Goal: Communication & Community: Connect with others

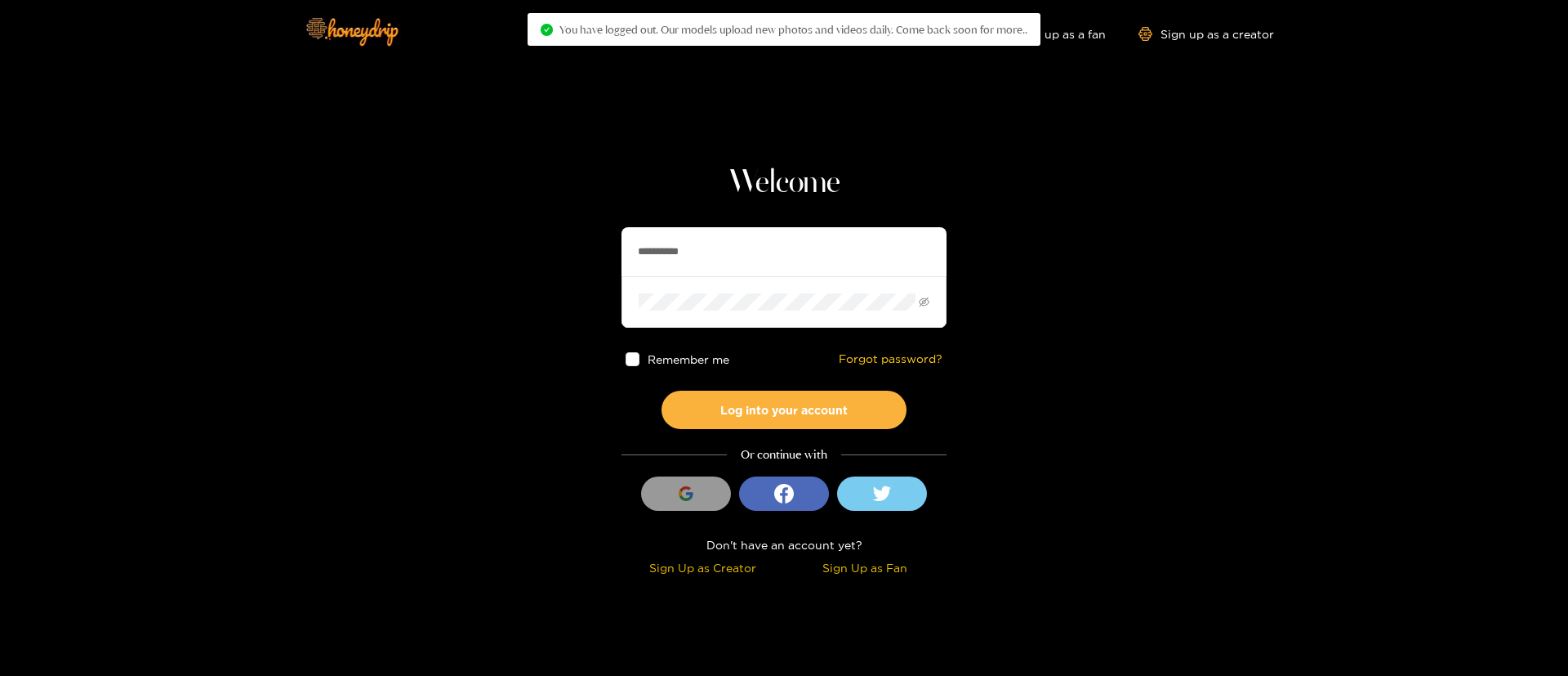
drag, startPoint x: 0, startPoint y: 0, endPoint x: 703, endPoint y: 252, distance: 746.8
click at [703, 252] on input "**********" at bounding box center [784, 252] width 325 height 49
type input "**********"
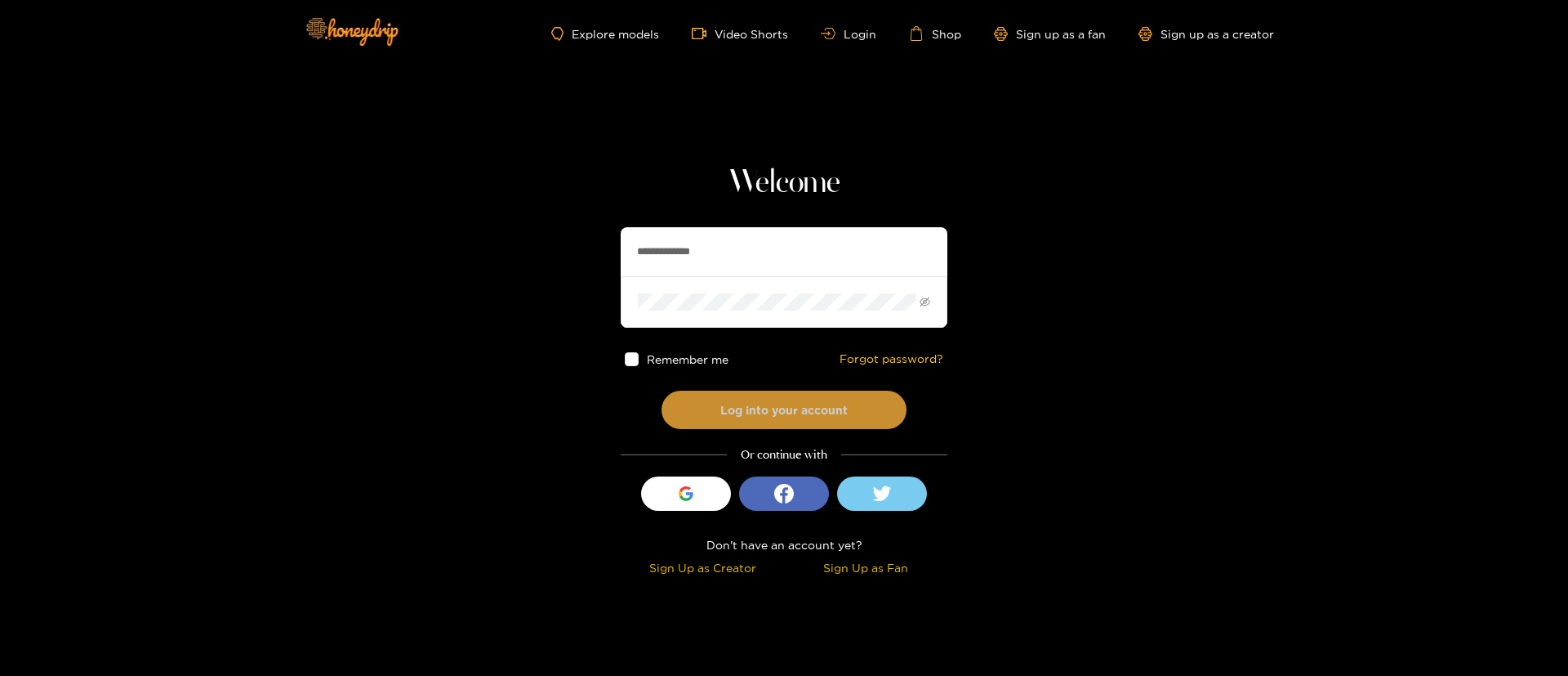
click at [740, 393] on button "Log into your account" at bounding box center [784, 410] width 245 height 39
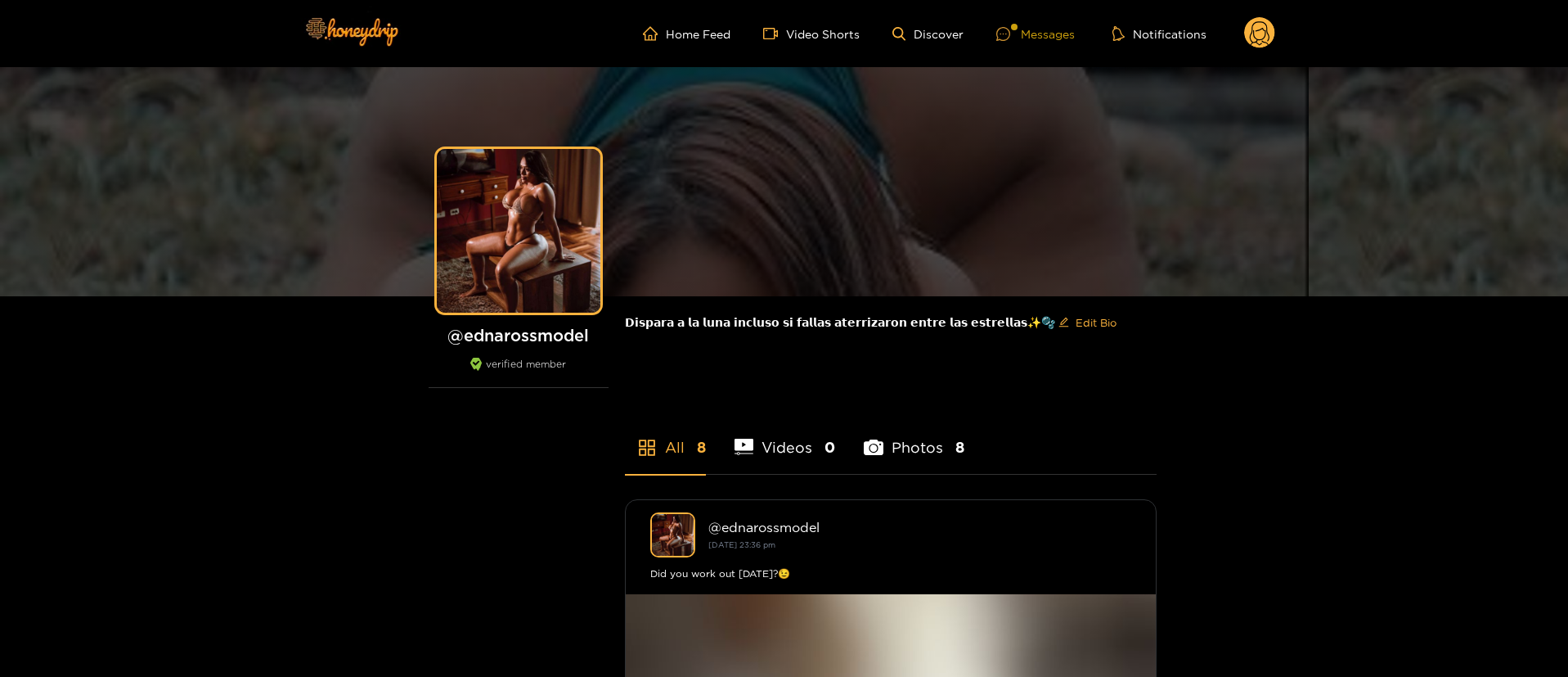
click at [1026, 31] on div "Messages" at bounding box center [1035, 34] width 79 height 19
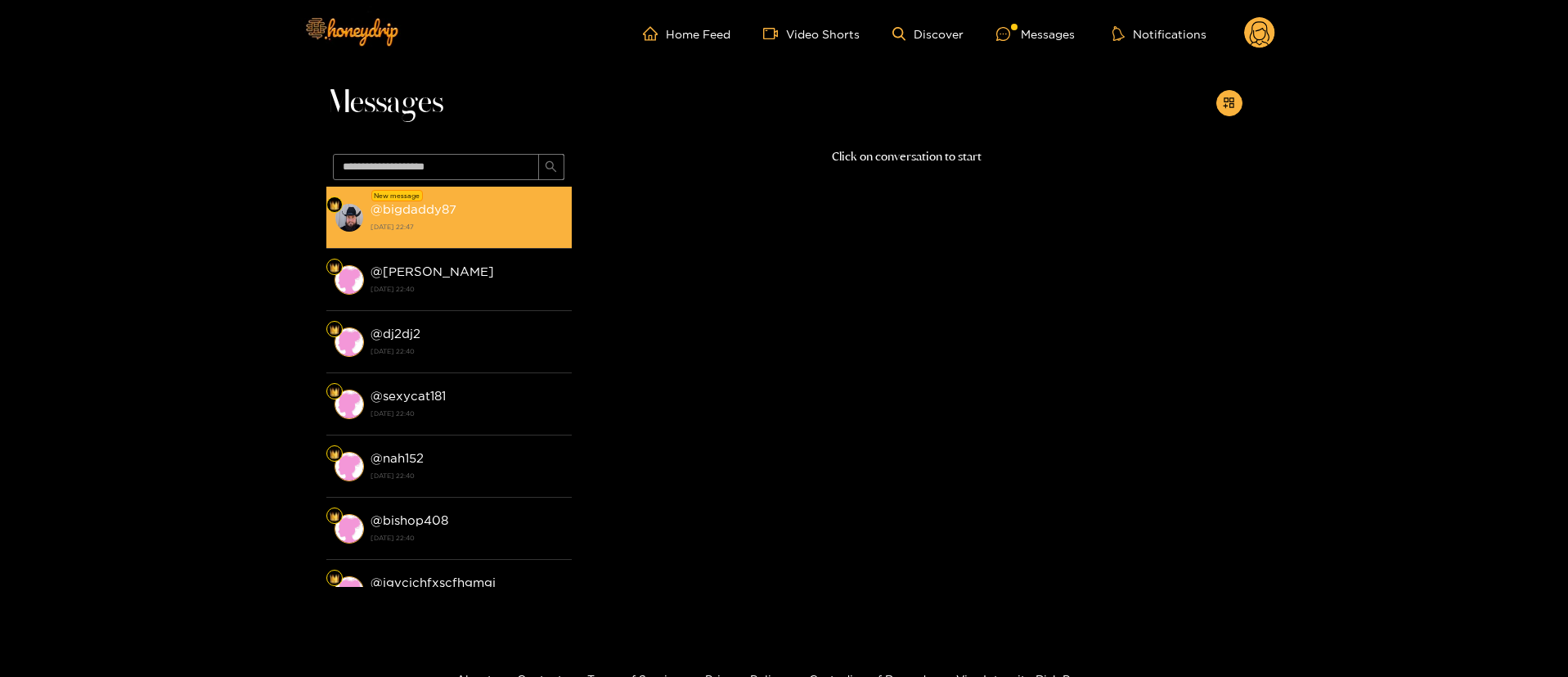
click at [474, 209] on div "@ bigdaddy87 [DATE] 22:47" at bounding box center [466, 217] width 193 height 37
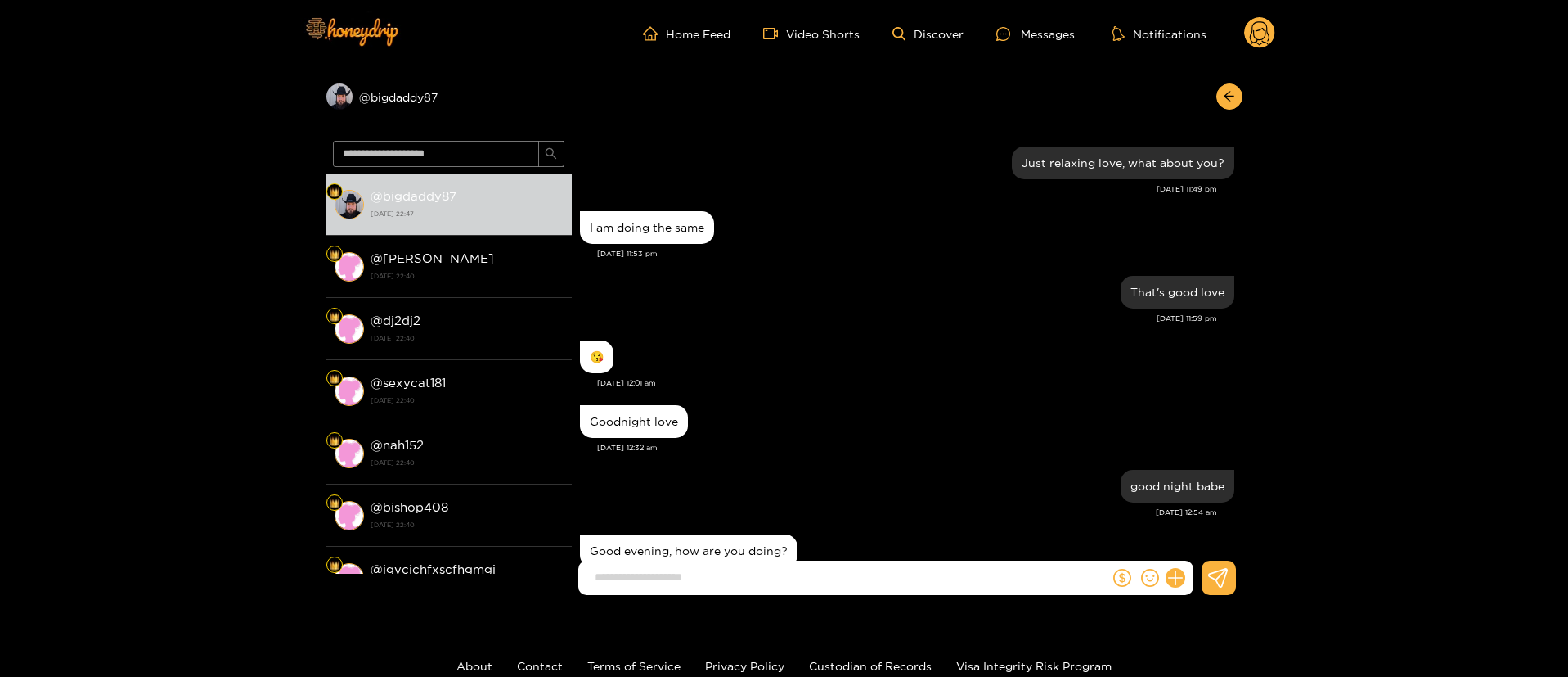
scroll to position [1270, 0]
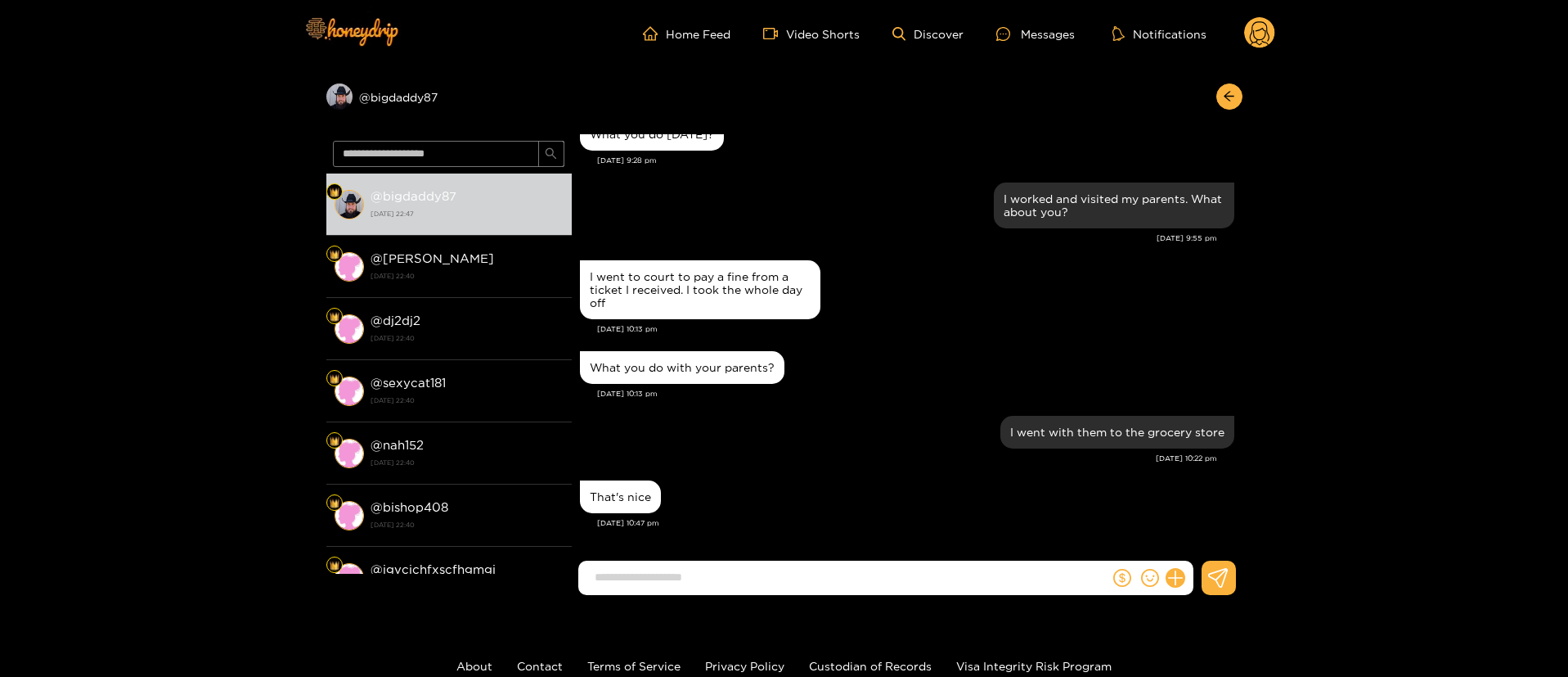
drag, startPoint x: 831, startPoint y: 401, endPoint x: 822, endPoint y: 376, distance: 26.6
click at [831, 402] on div "What you do with your parents? [DATE] 10:13 pm" at bounding box center [906, 379] width 655 height 65
click at [998, 584] on input at bounding box center [848, 577] width 523 height 27
type input "**********"
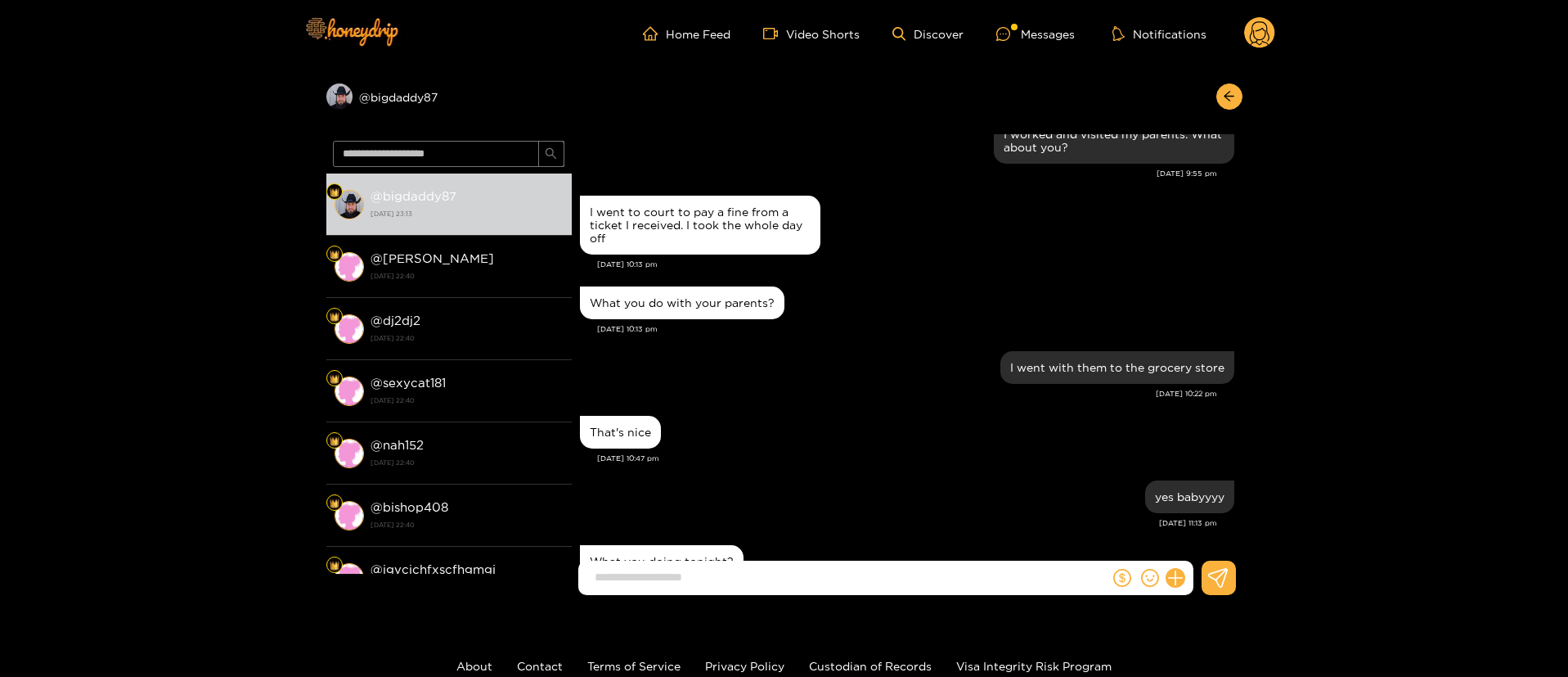
scroll to position [1399, 0]
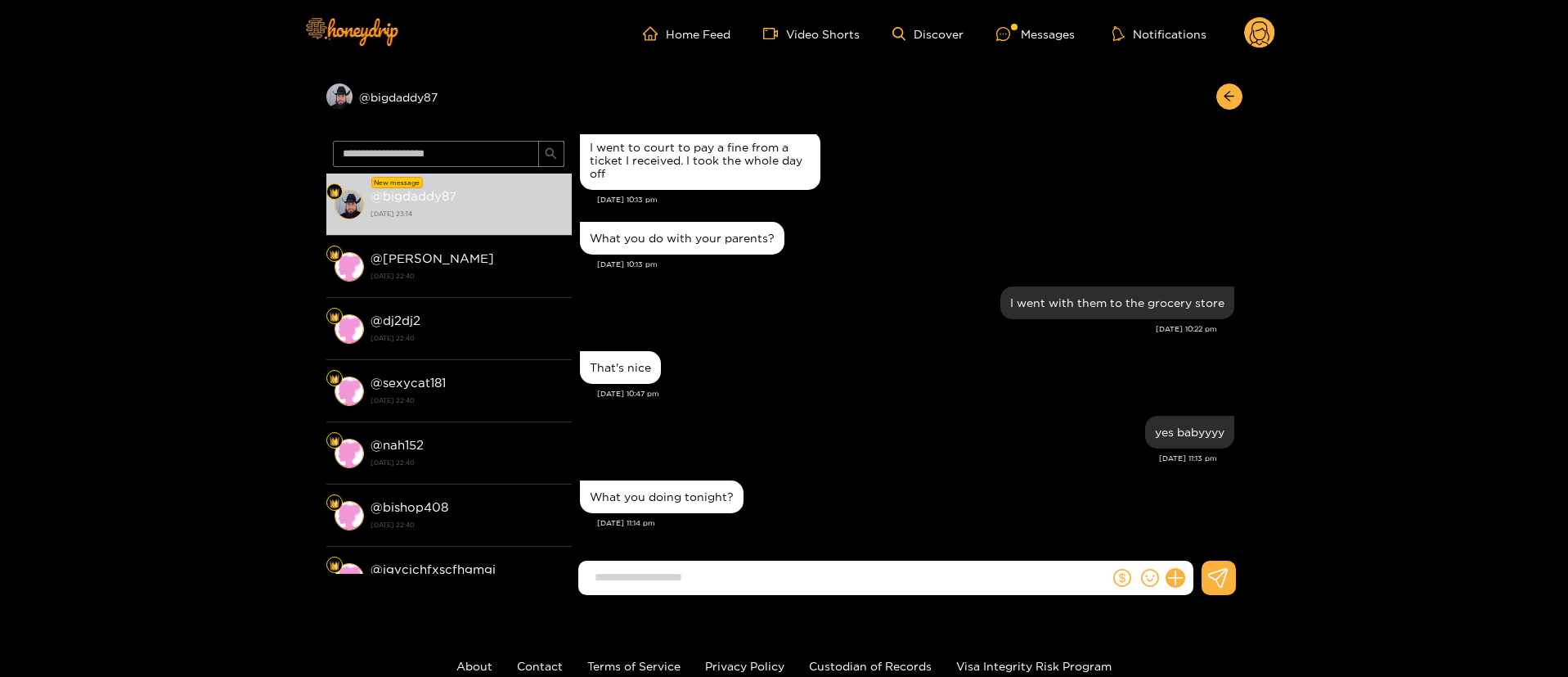
click at [1216, 102] on div at bounding box center [1224, 96] width 34 height 27
click at [1216, 99] on button "button" at bounding box center [1230, 96] width 27 height 27
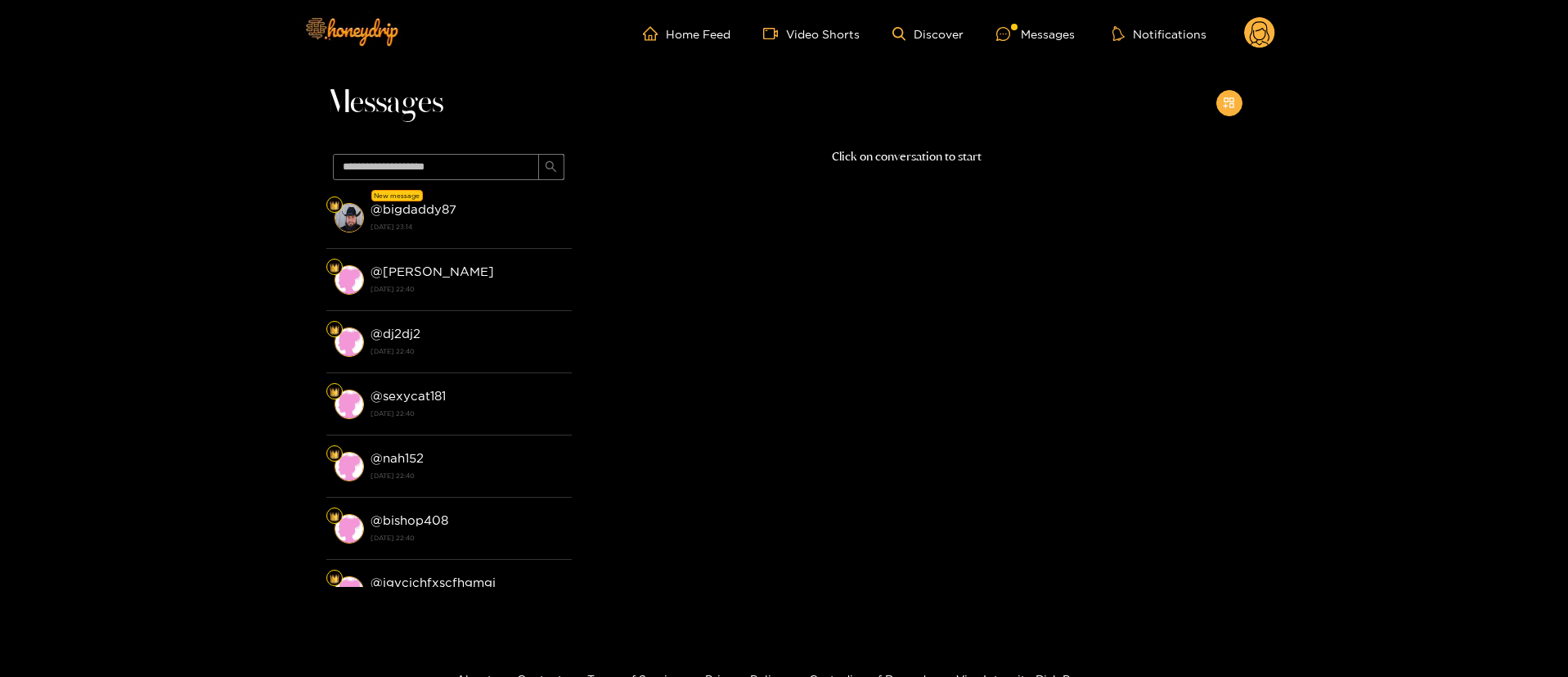
click at [1221, 95] on button "button" at bounding box center [1230, 103] width 27 height 27
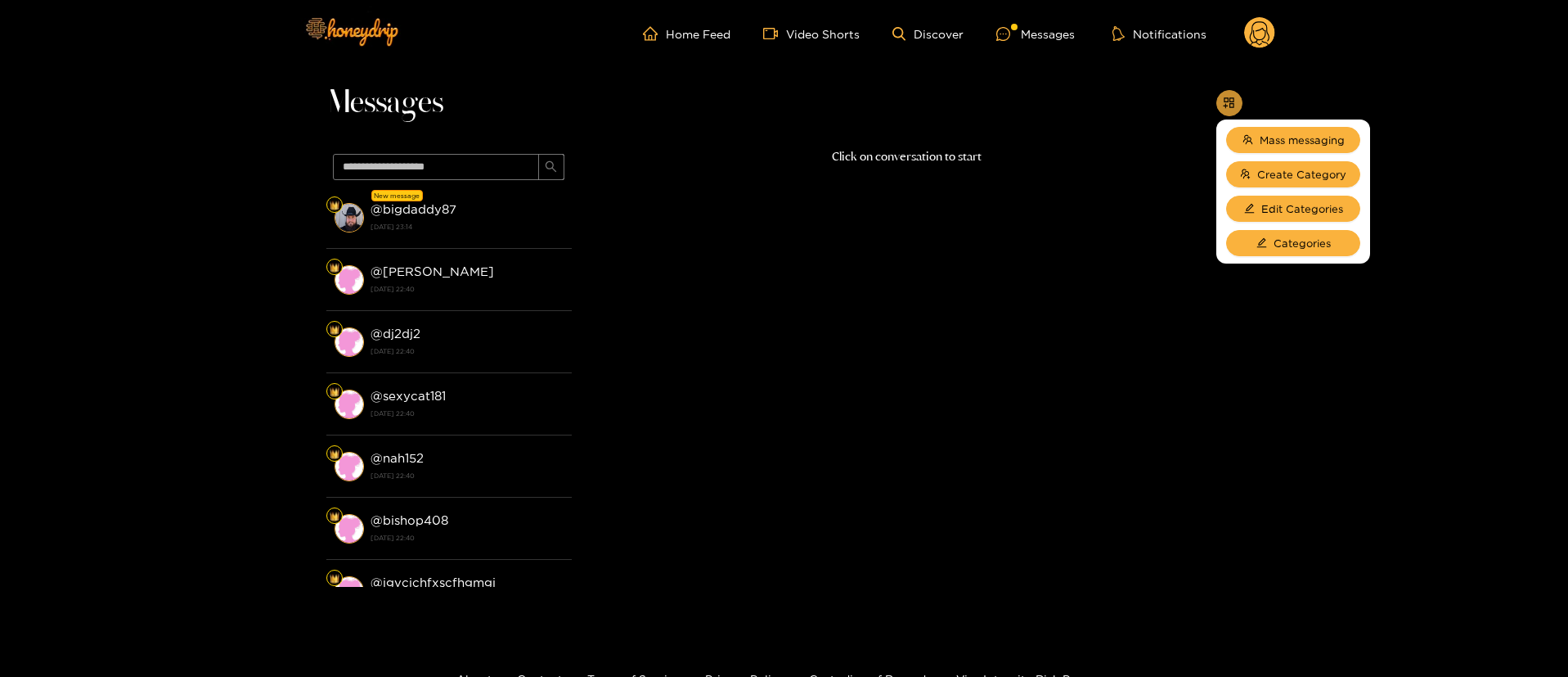
click at [1222, 95] on button "button" at bounding box center [1230, 103] width 27 height 27
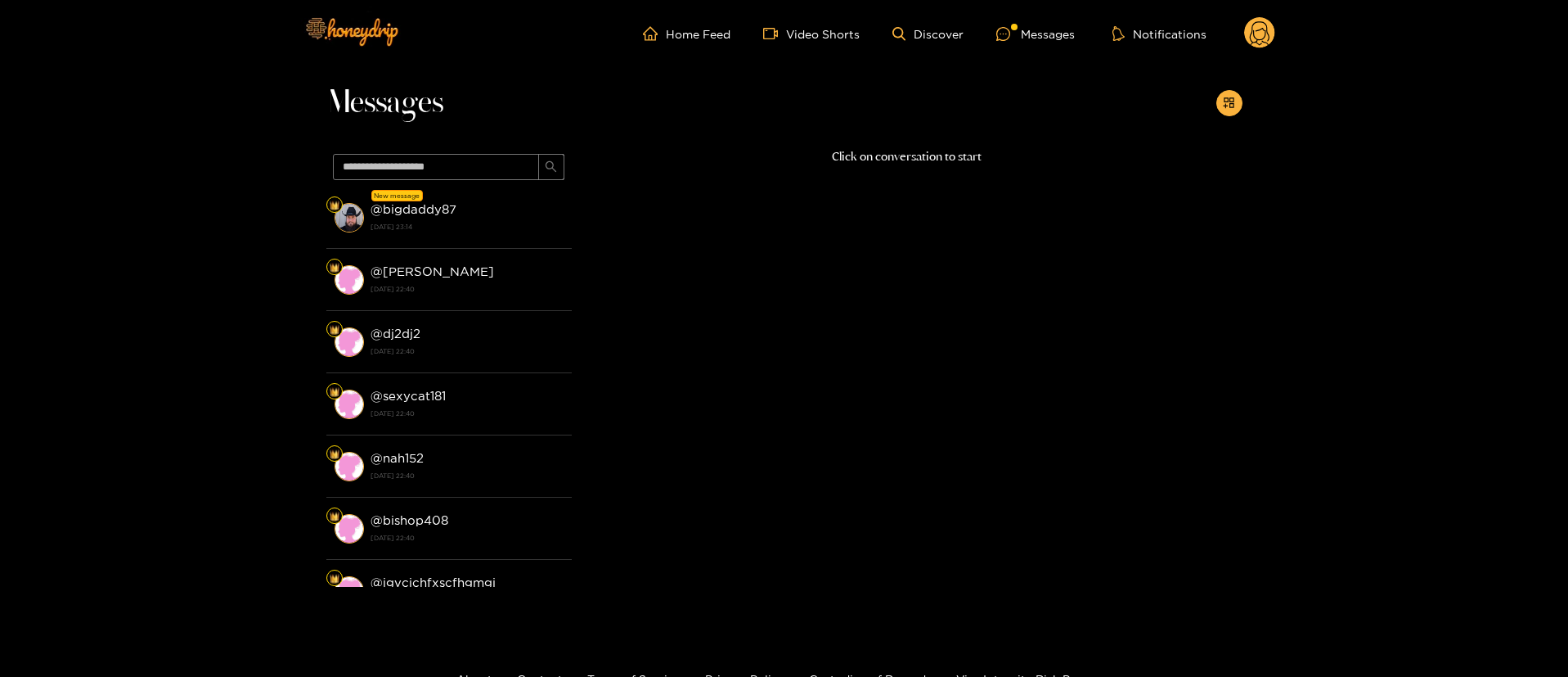
click at [964, 109] on div "Messages" at bounding box center [784, 107] width 916 height 80
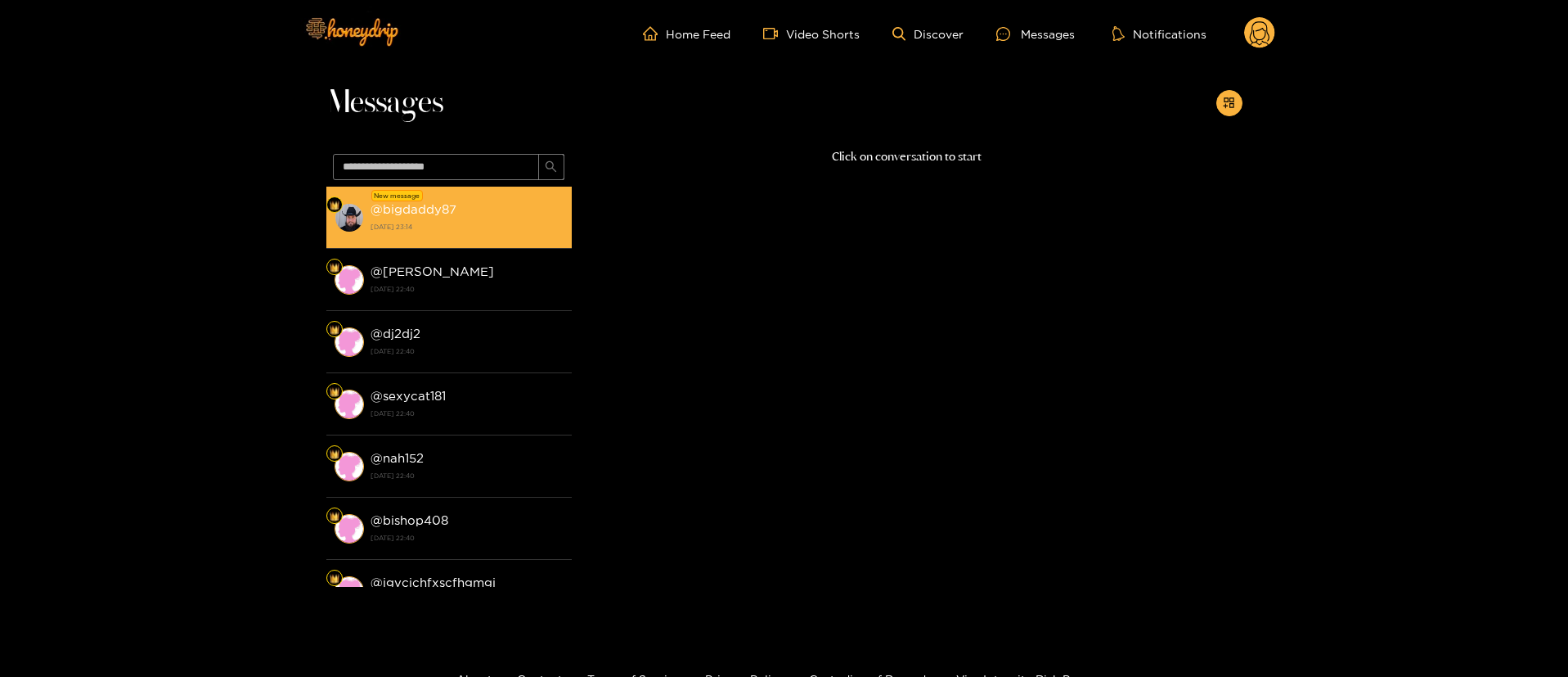
click at [469, 213] on div "@ bigdaddy87 [DATE] 23:14" at bounding box center [466, 217] width 193 height 37
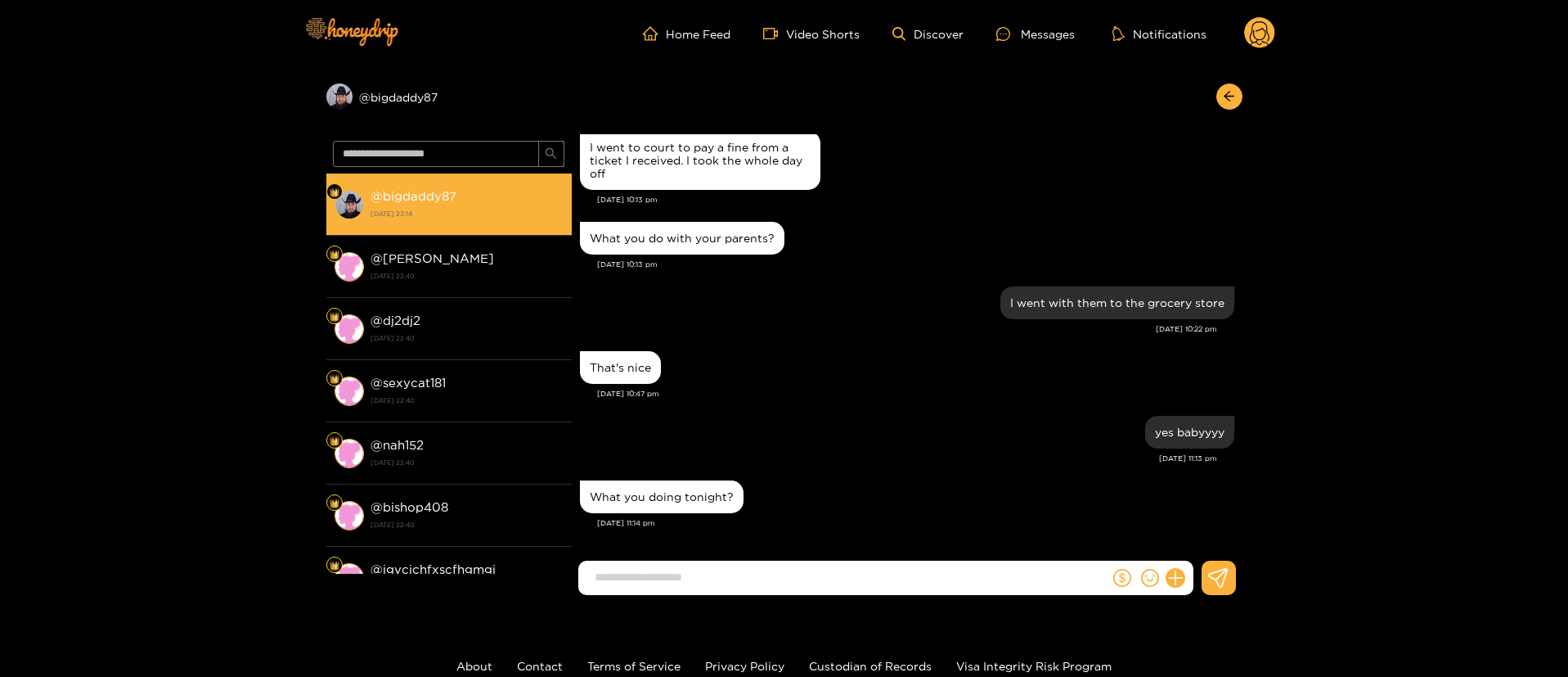
scroll to position [1270, 0]
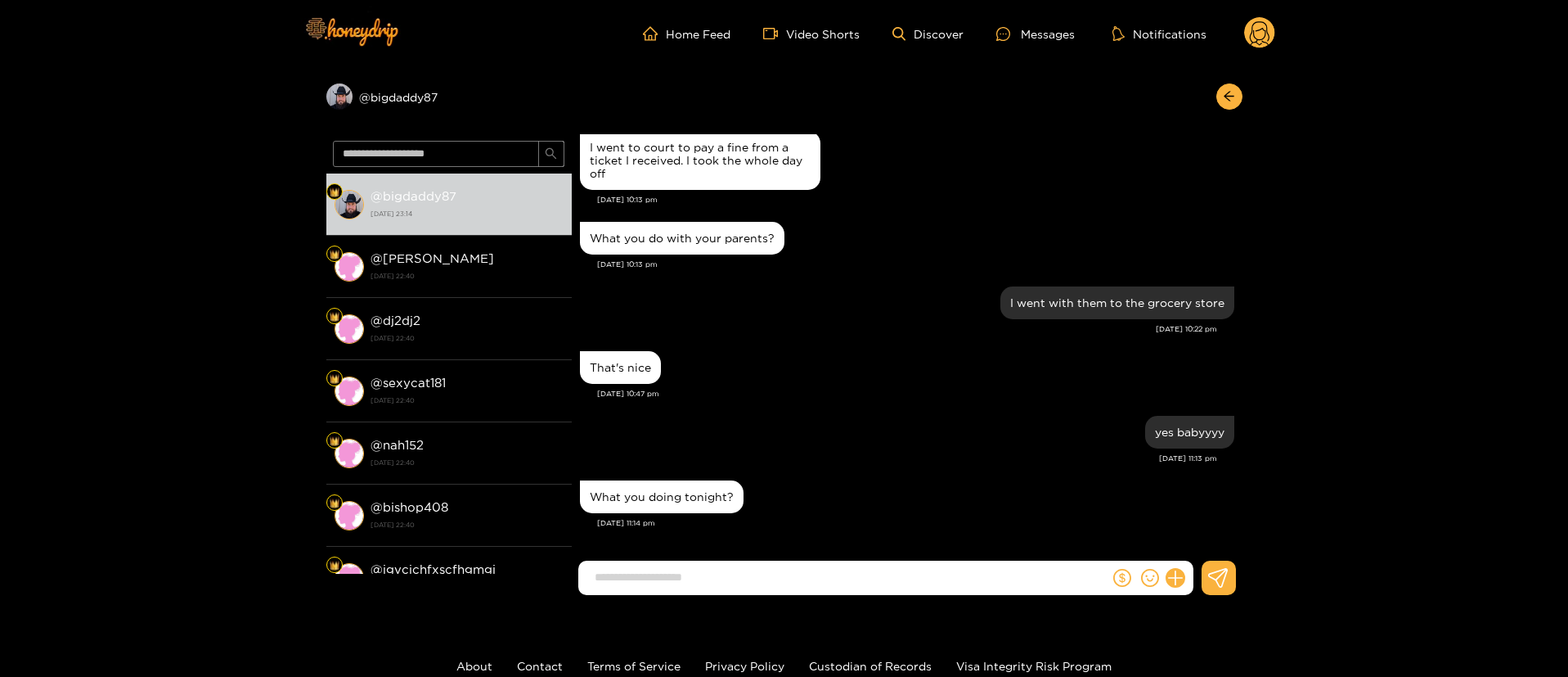
click at [826, 565] on input at bounding box center [848, 577] width 523 height 27
type input "**********"
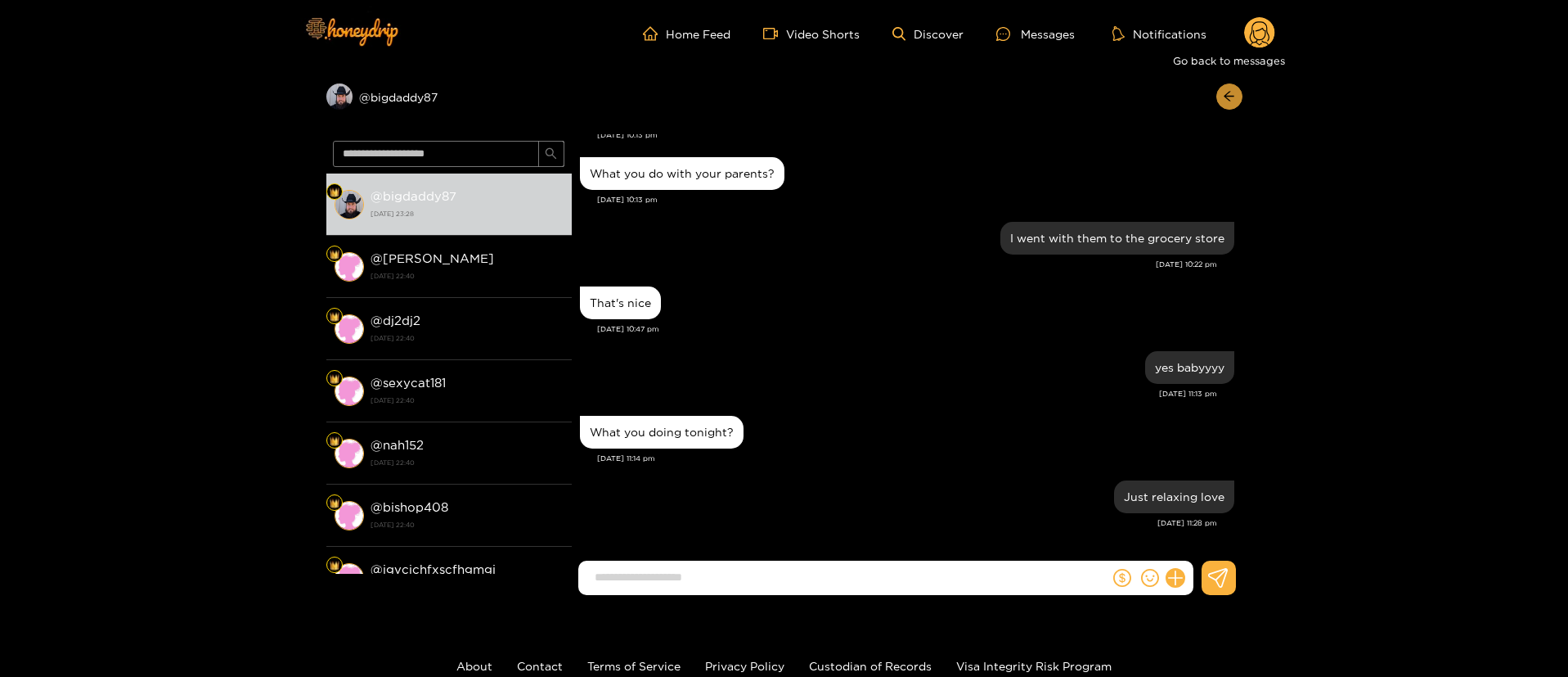
click at [1232, 93] on icon "arrow-left" at bounding box center [1229, 96] width 12 height 12
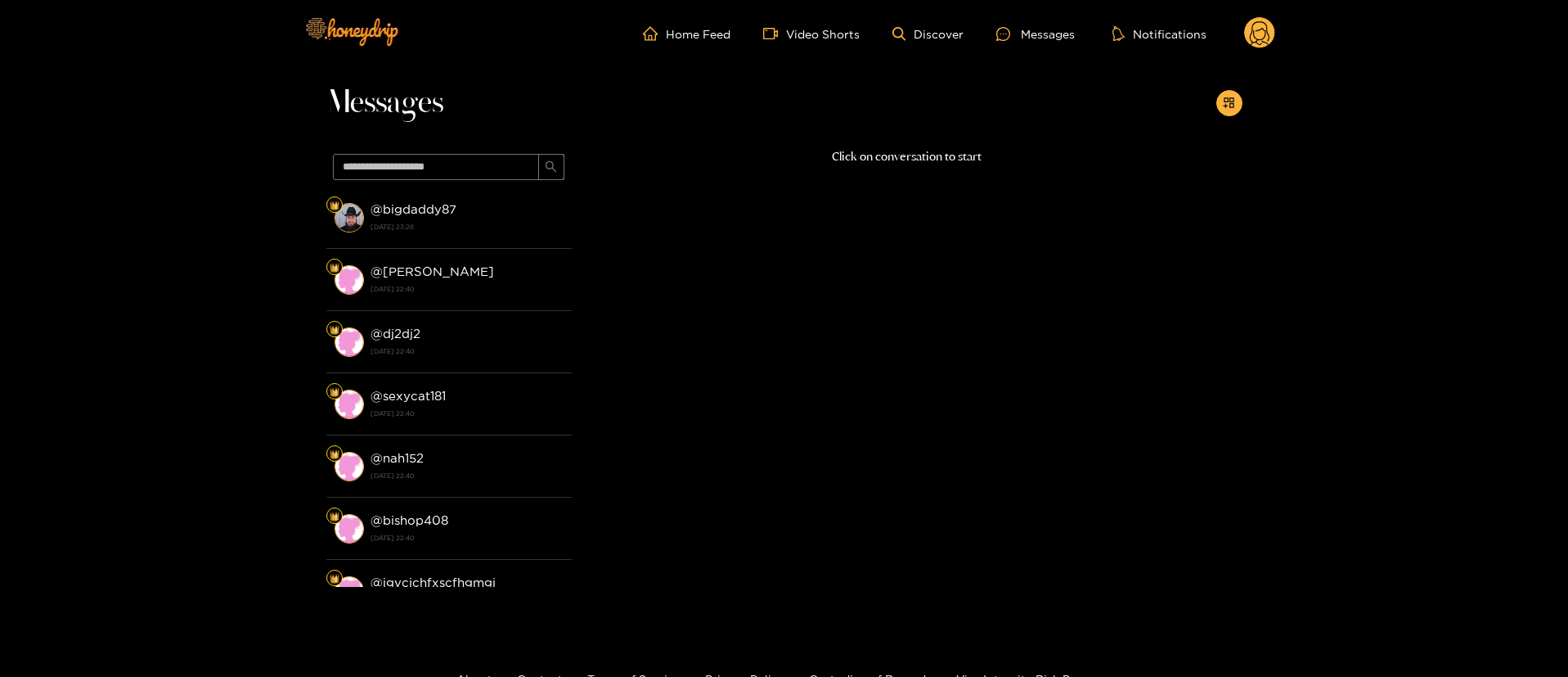
click at [1231, 42] on ul "Home Feed Video Shorts Discover Messages Notifications" at bounding box center [959, 33] width 633 height 33
click at [1245, 39] on icon at bounding box center [1259, 33] width 31 height 33
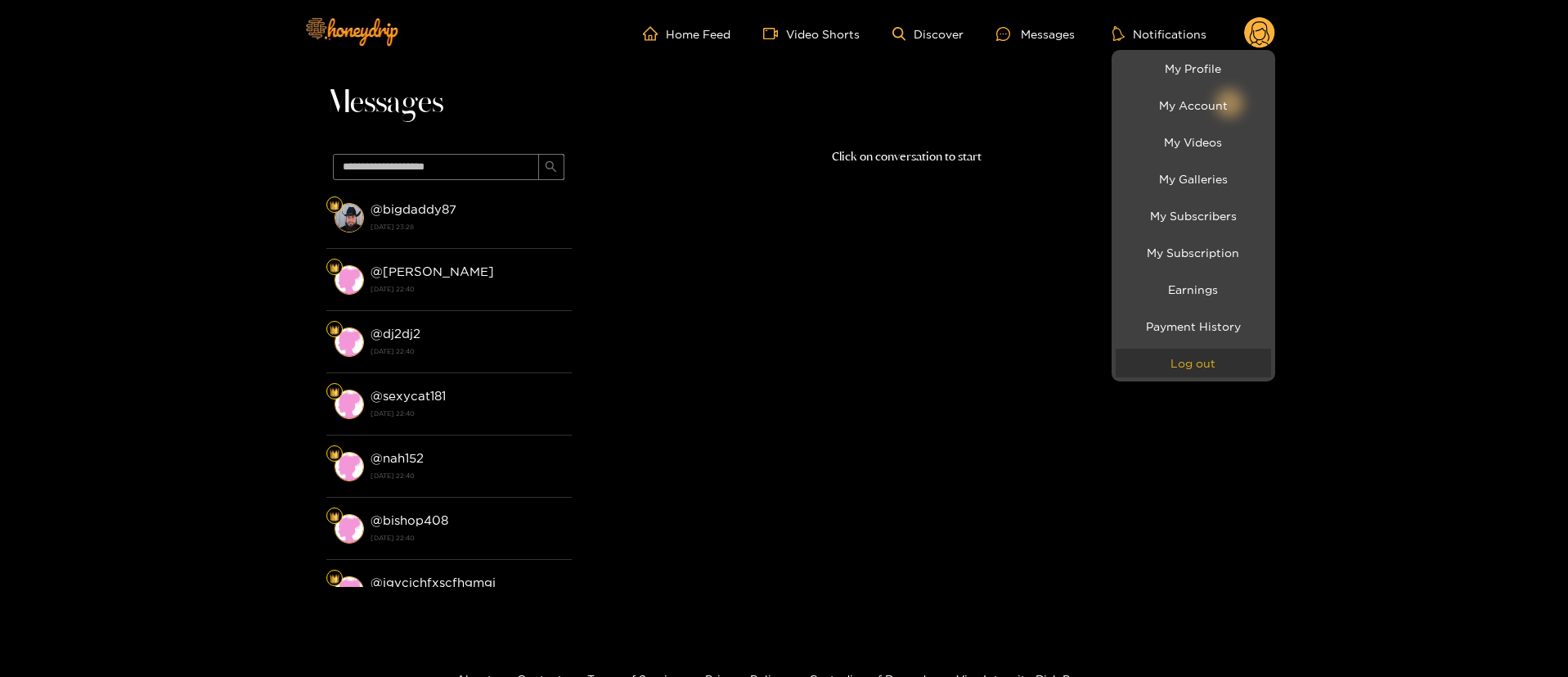
click at [1208, 362] on button "Log out" at bounding box center [1193, 362] width 155 height 28
